Goal: Information Seeking & Learning: Learn about a topic

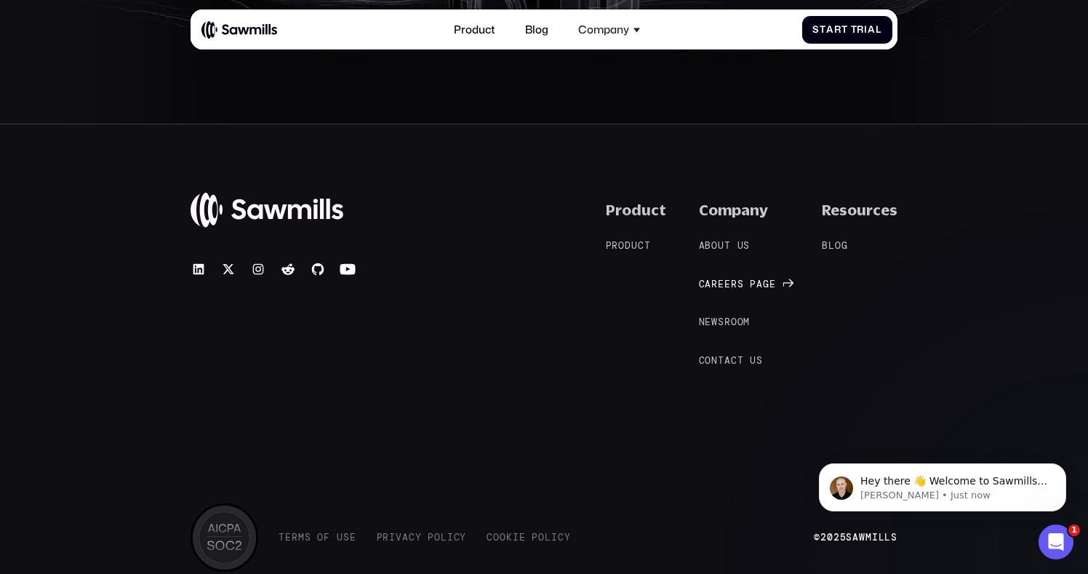
scroll to position [6112, 0]
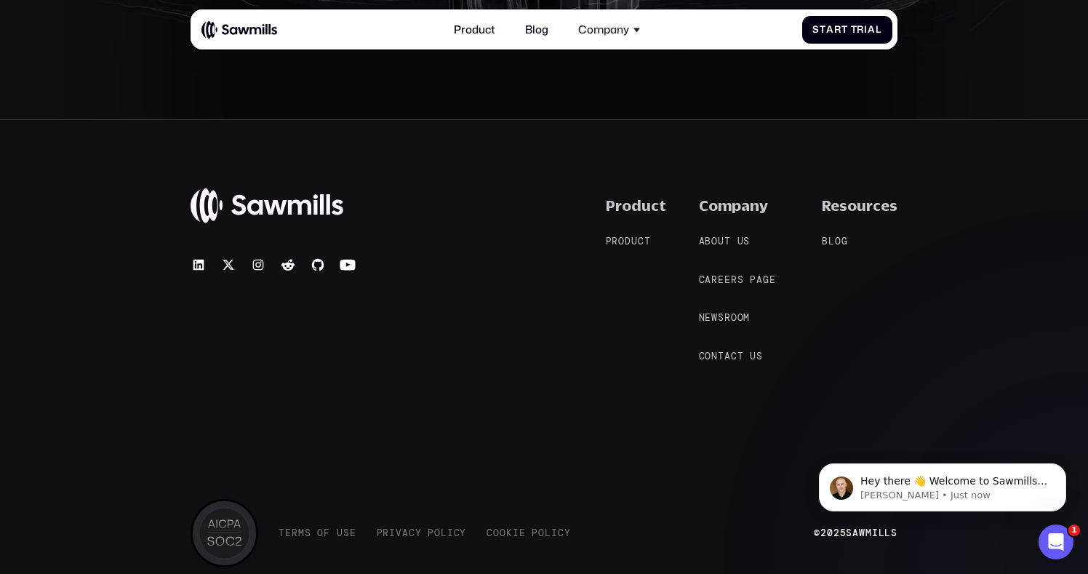
click at [722, 231] on div "Company A b o u t u s A b o u t u s C a r e e r s p a g e C a r e e r s p a g e…" at bounding box center [744, 279] width 91 height 167
click at [722, 235] on link "A b o u t u s A b o u t u s" at bounding box center [731, 242] width 65 height 14
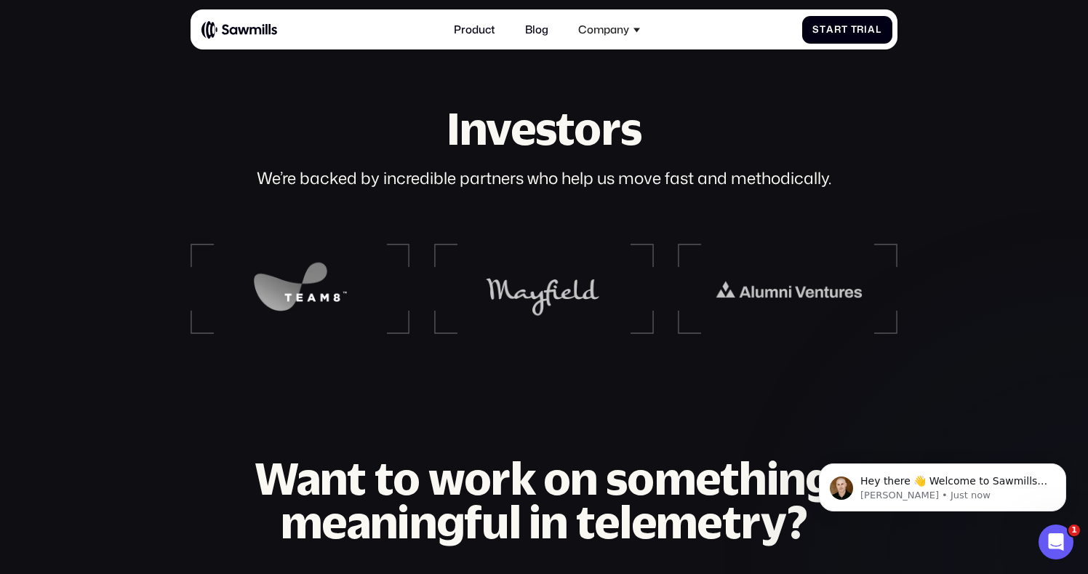
scroll to position [1573, 0]
